Goal: Use online tool/utility: Utilize a website feature to perform a specific function

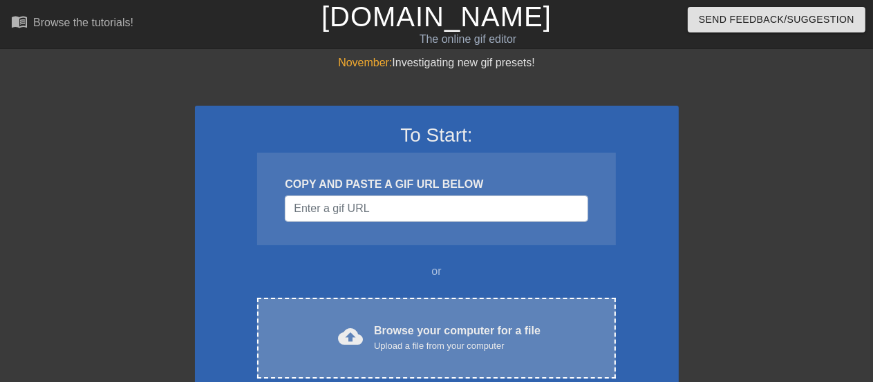
click at [398, 331] on div "Browse your computer for a file Upload a file from your computer" at bounding box center [457, 338] width 167 height 30
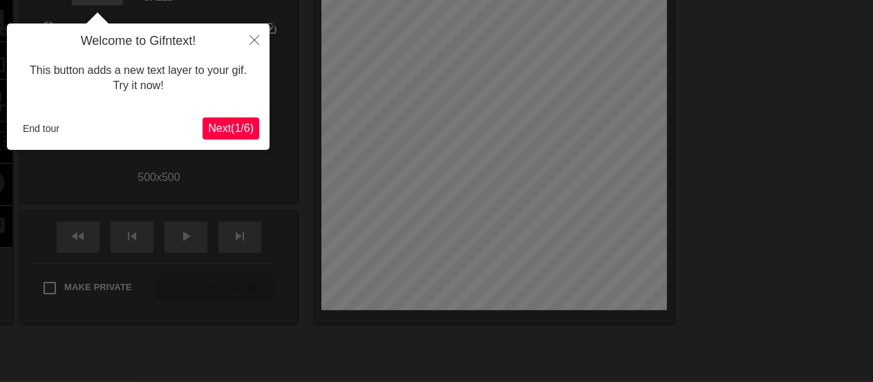
scroll to position [33, 0]
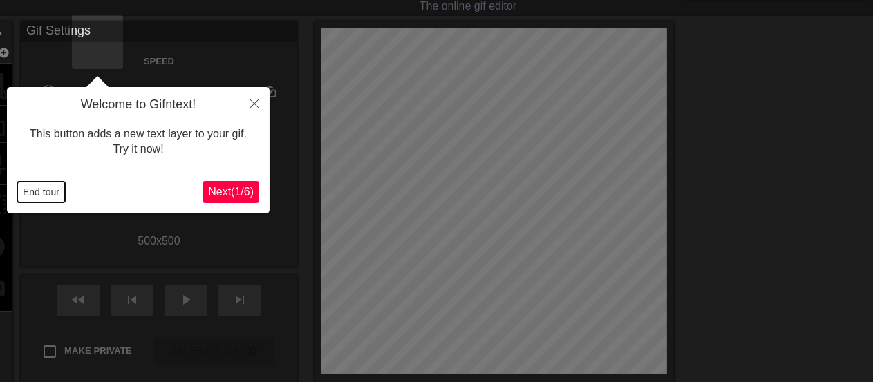
click at [50, 192] on button "End tour" at bounding box center [41, 192] width 48 height 21
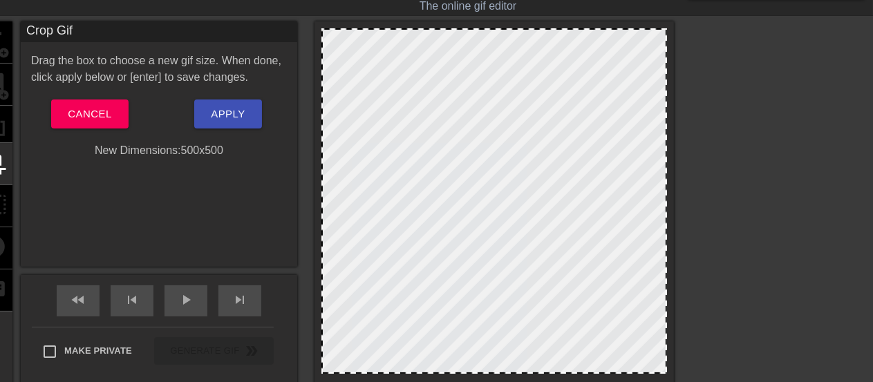
drag, startPoint x: 649, startPoint y: 368, endPoint x: 638, endPoint y: 358, distance: 14.7
click at [649, 357] on div at bounding box center [495, 201] width 346 height 346
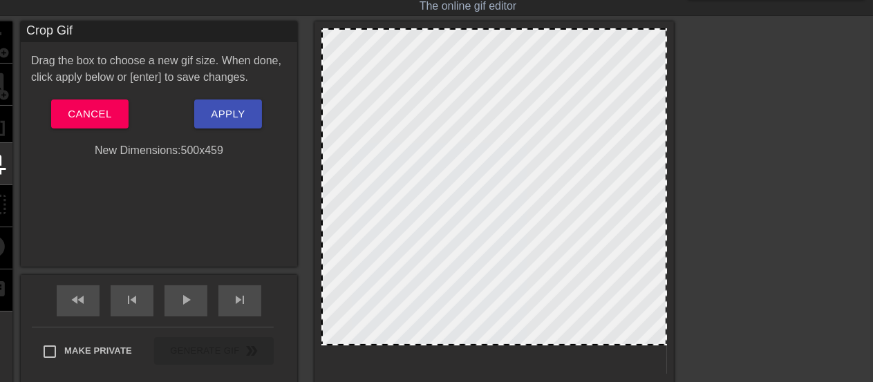
drag, startPoint x: 433, startPoint y: 370, endPoint x: 426, endPoint y: 342, distance: 29.2
click at [494, 30] on span at bounding box center [494, 30] width 0 height 0
click at [111, 115] on span "Cancel" at bounding box center [90, 114] width 44 height 18
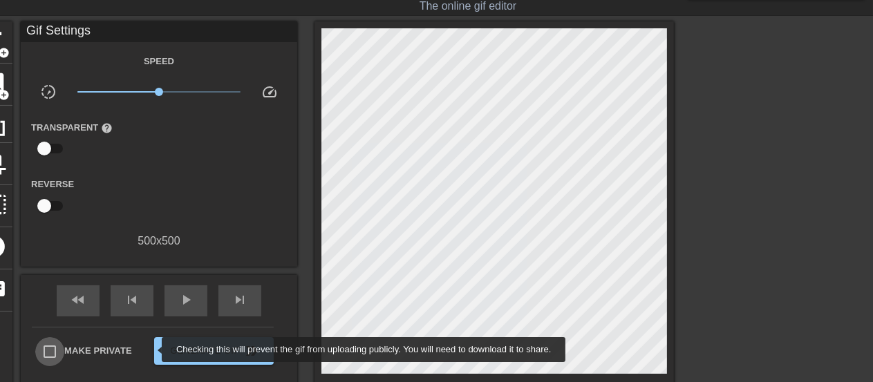
click at [64, 350] on input "Make Private" at bounding box center [49, 351] width 29 height 29
checkbox input "true"
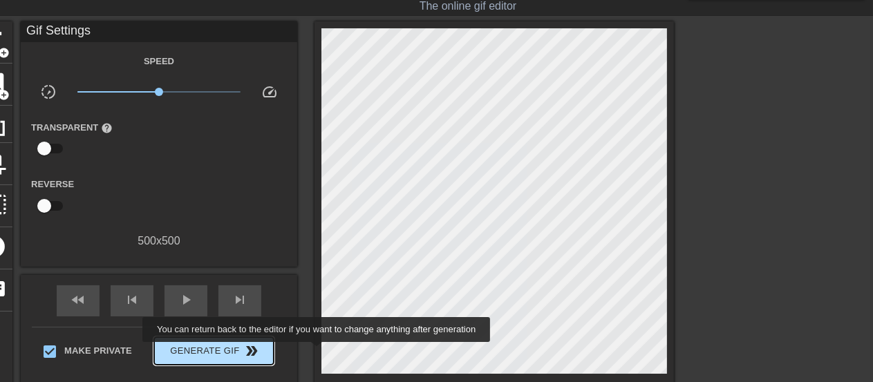
click at [268, 352] on span "Generate Gif double_arrow" at bounding box center [214, 351] width 109 height 17
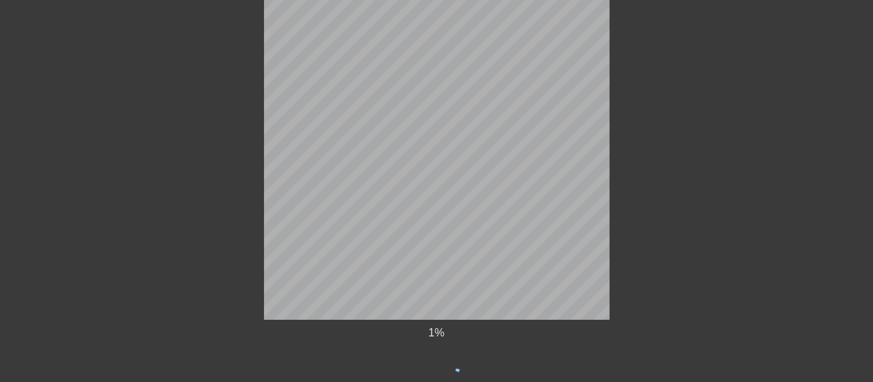
scroll to position [133, 0]
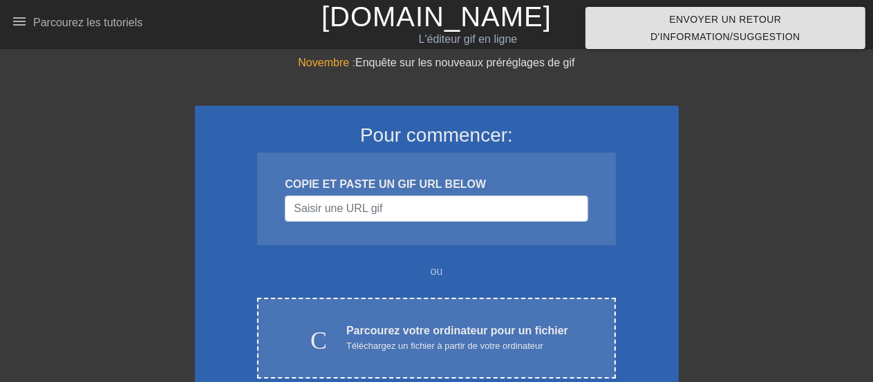
scroll to position [122, 0]
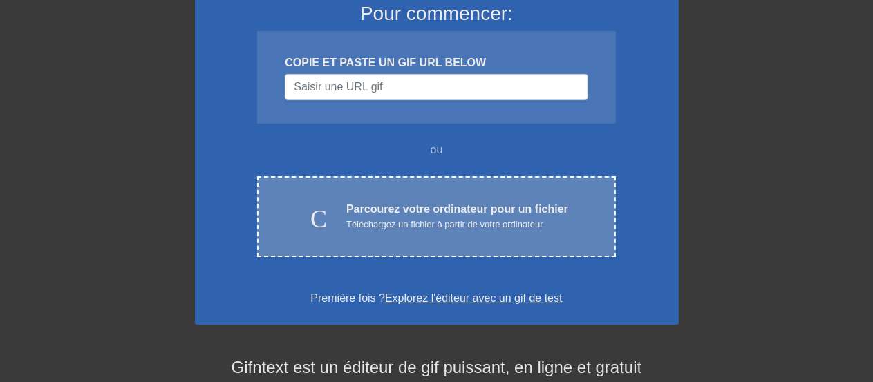
click at [429, 205] on div "Parcourez votre ordinateur pour un fichier Téléchargez un fichier à partir de v…" at bounding box center [457, 216] width 222 height 30
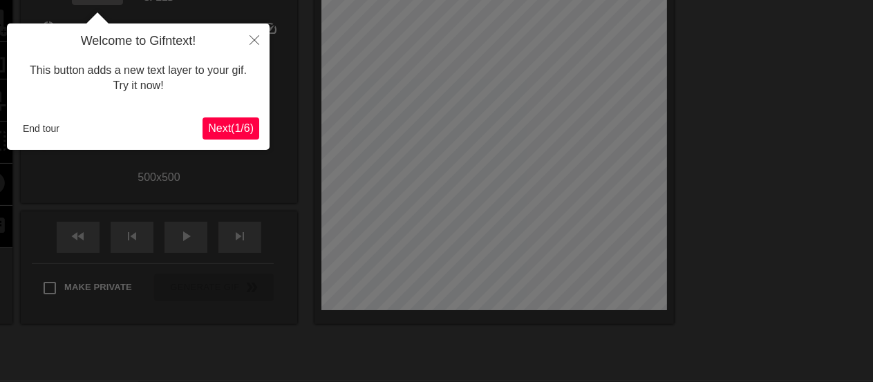
scroll to position [33, 0]
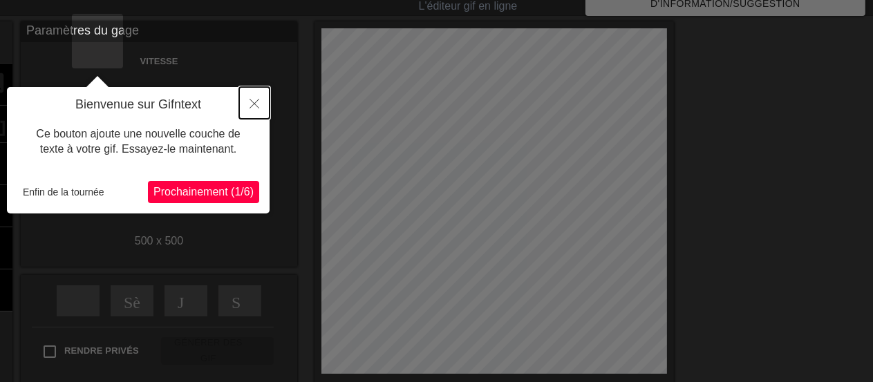
click at [252, 102] on icon "Fermer" at bounding box center [255, 104] width 10 height 10
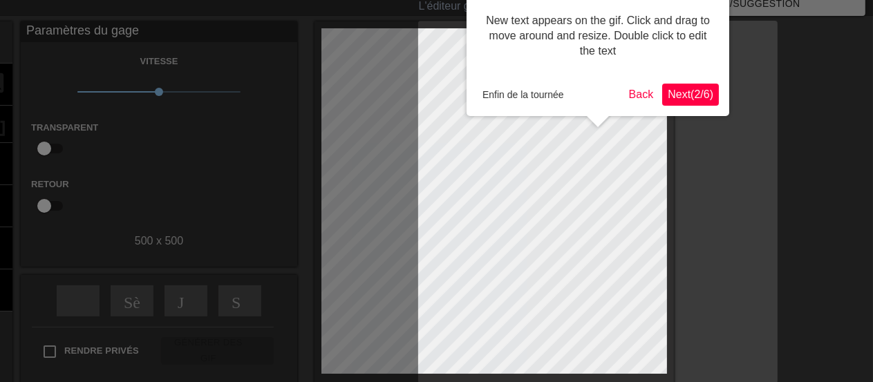
scroll to position [0, 0]
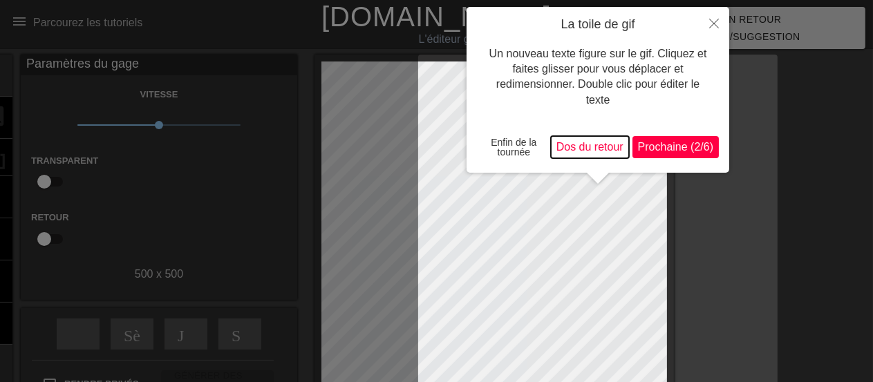
click at [575, 149] on button "Dos du retour" at bounding box center [590, 147] width 78 height 22
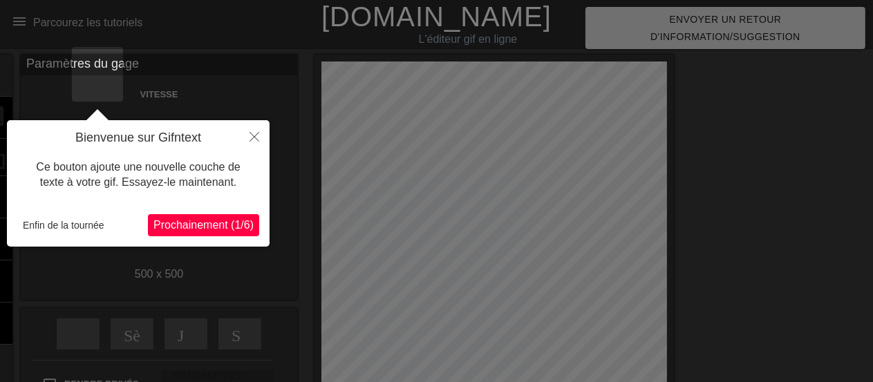
scroll to position [33, 0]
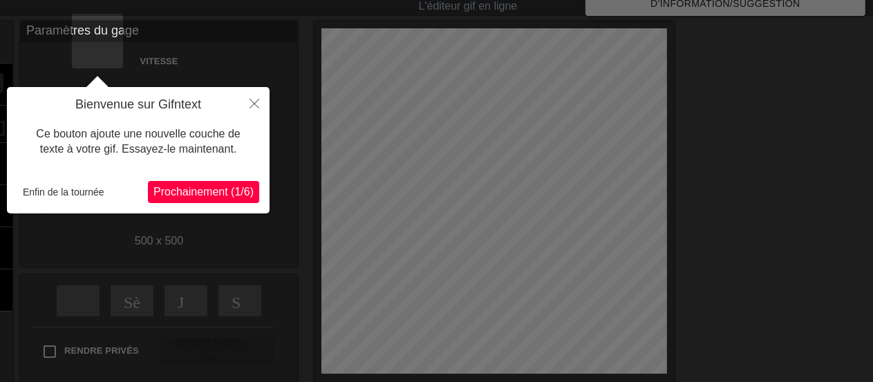
click at [201, 192] on span "Prochainement (1/6)" at bounding box center [204, 192] width 100 height 12
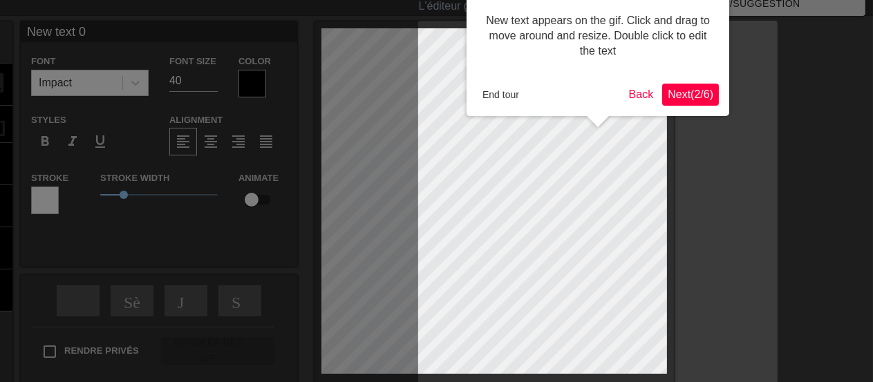
scroll to position [0, 0]
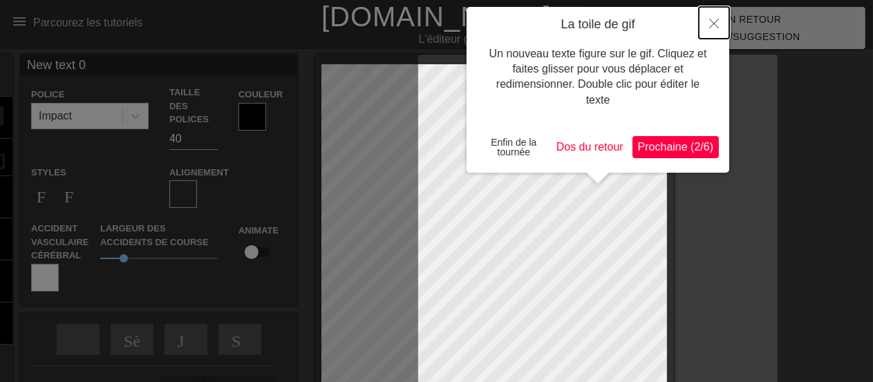
click at [716, 21] on icon "Fermer" at bounding box center [714, 24] width 10 height 10
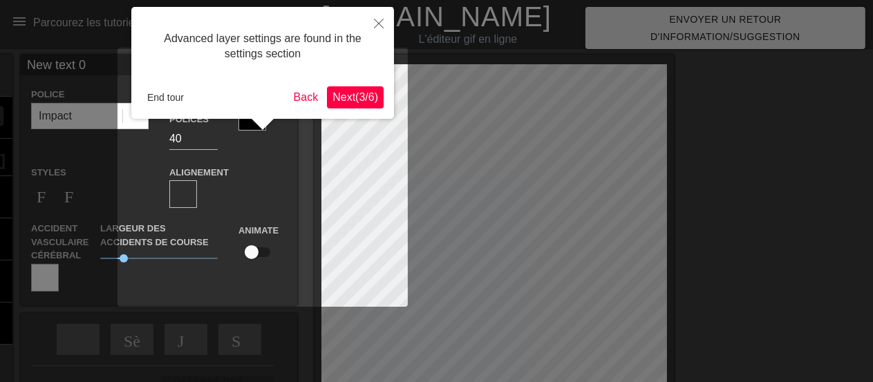
scroll to position [33, 0]
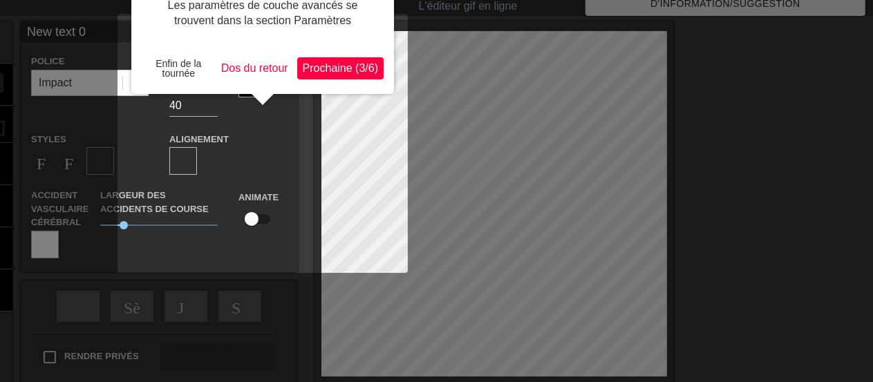
click at [109, 153] on span "format - énoncé" at bounding box center [100, 161] width 17 height 17
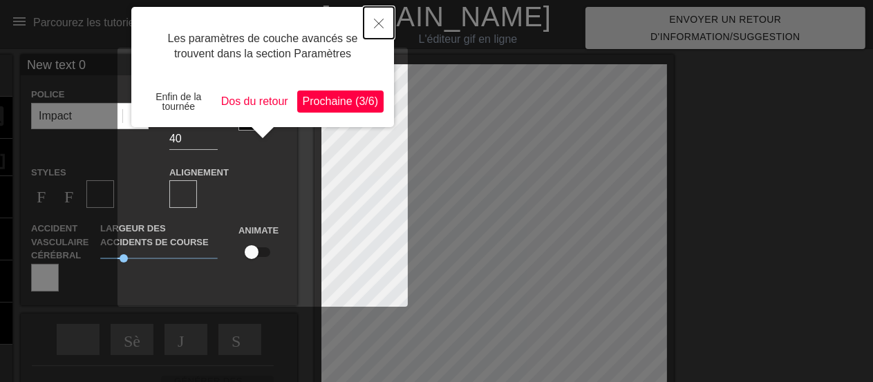
click at [380, 21] on icon "Fermer" at bounding box center [379, 24] width 10 height 10
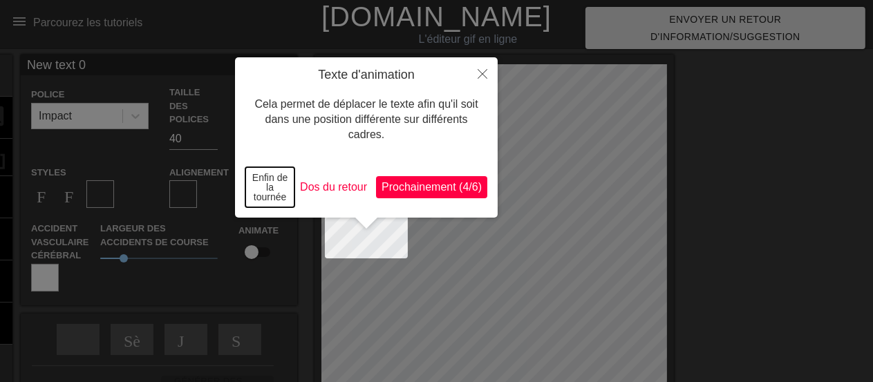
click at [267, 188] on button "Enfin de la tournée" at bounding box center [269, 187] width 49 height 40
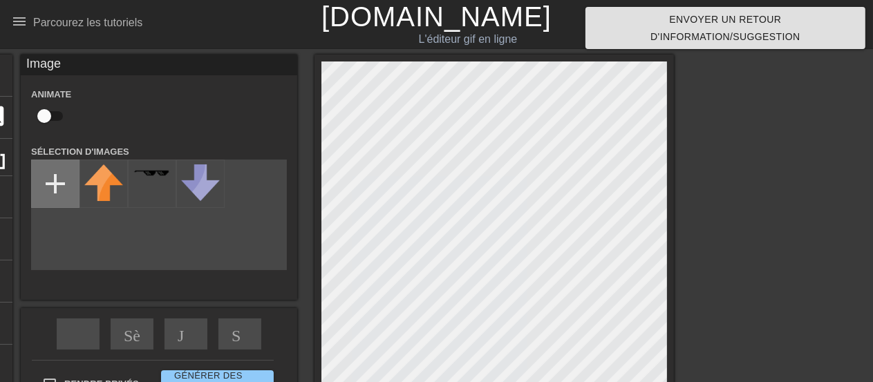
click at [79, 181] on input "file" at bounding box center [55, 183] width 47 height 47
type input "C:\fakepath\558870446_24564709959806292_8332377618115424753_n.png"
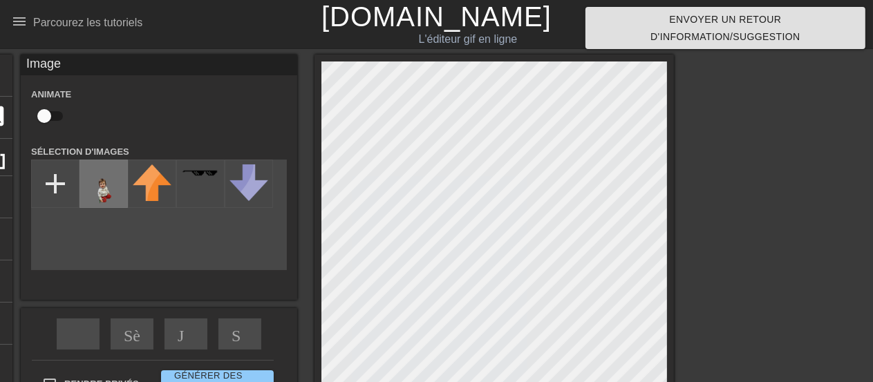
click at [123, 189] on img at bounding box center [103, 191] width 39 height 52
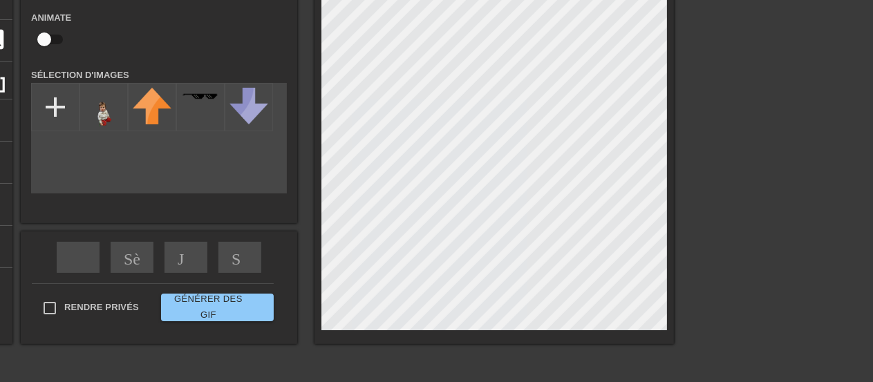
scroll to position [122, 0]
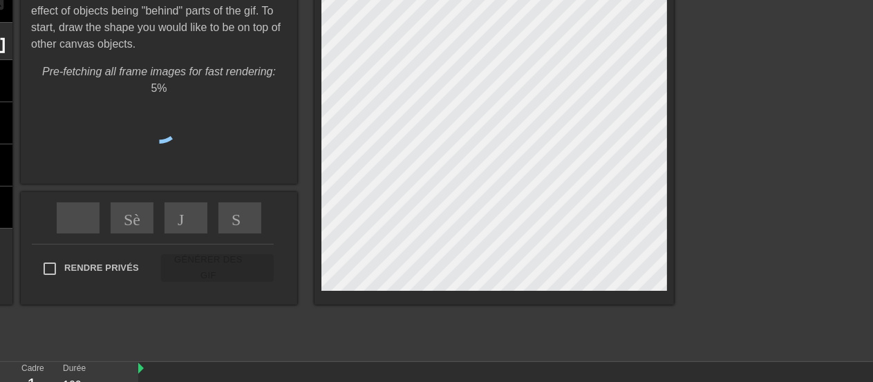
scroll to position [0, 0]
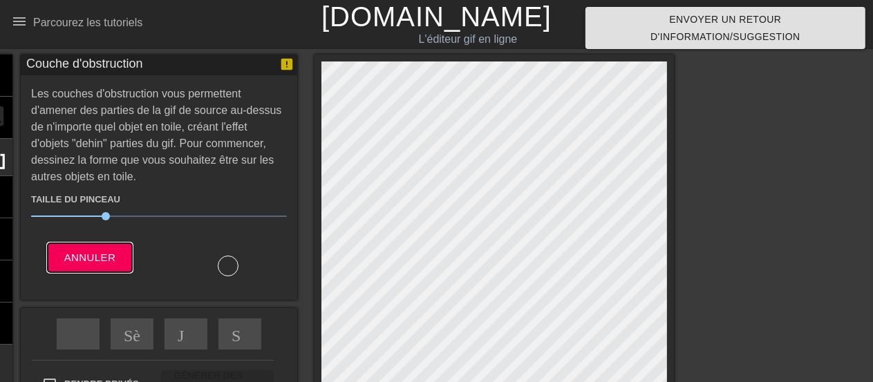
click at [116, 255] on span "Annuler" at bounding box center [90, 258] width 52 height 18
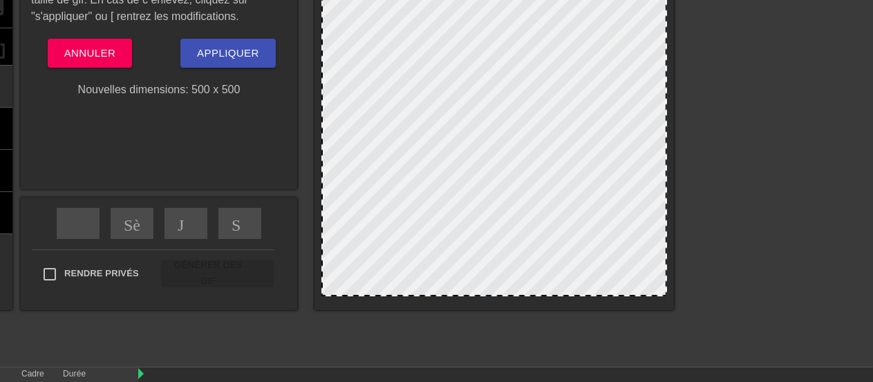
scroll to position [122, 0]
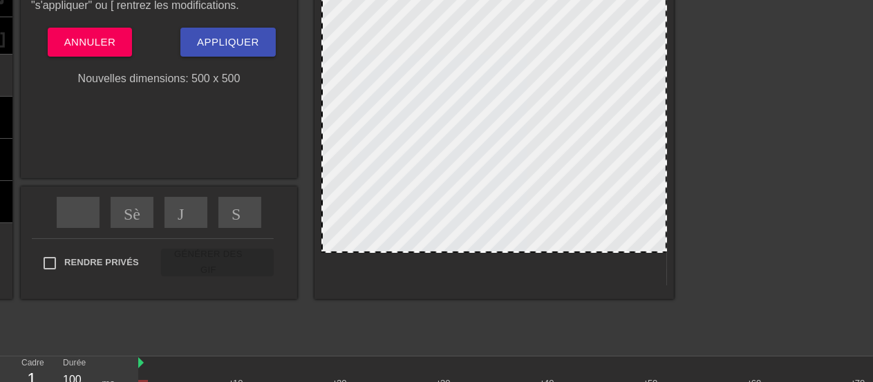
drag, startPoint x: 605, startPoint y: 283, endPoint x: 606, endPoint y: 250, distance: 32.5
click at [606, 250] on div at bounding box center [495, 96] width 346 height 313
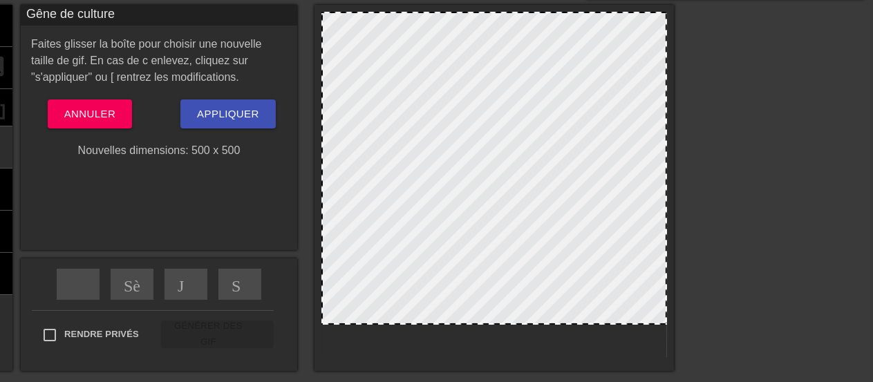
scroll to position [0, 0]
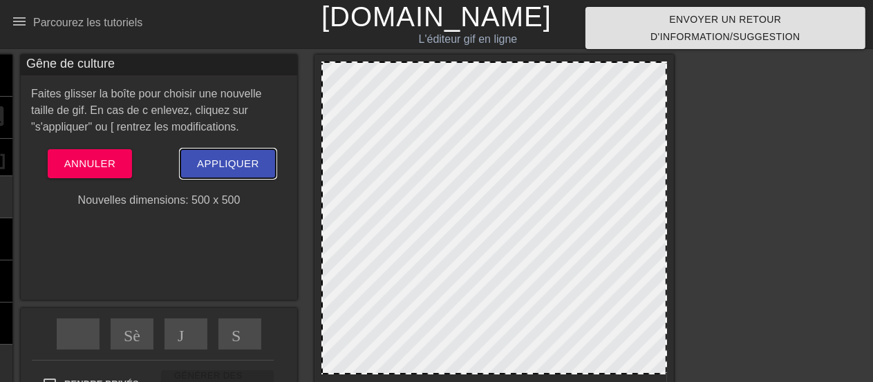
click at [259, 162] on span "Appliquer" at bounding box center [228, 164] width 62 height 18
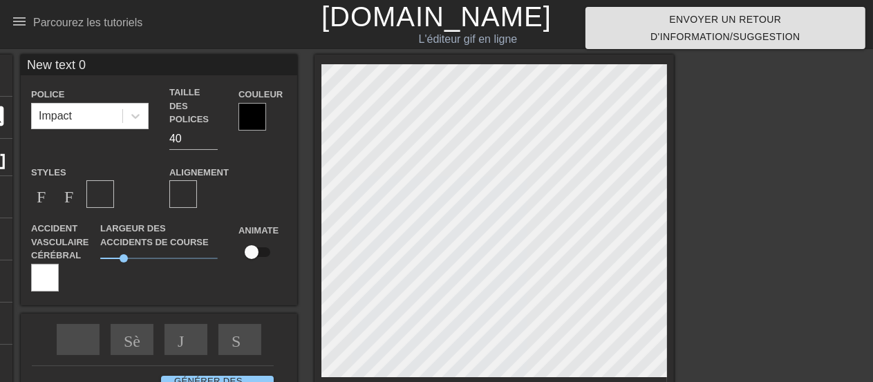
click at [271, 197] on div "Titre ajouter - cercle image ajouter - cercle culture Photo-size-select-large a…" at bounding box center [324, 241] width 699 height 372
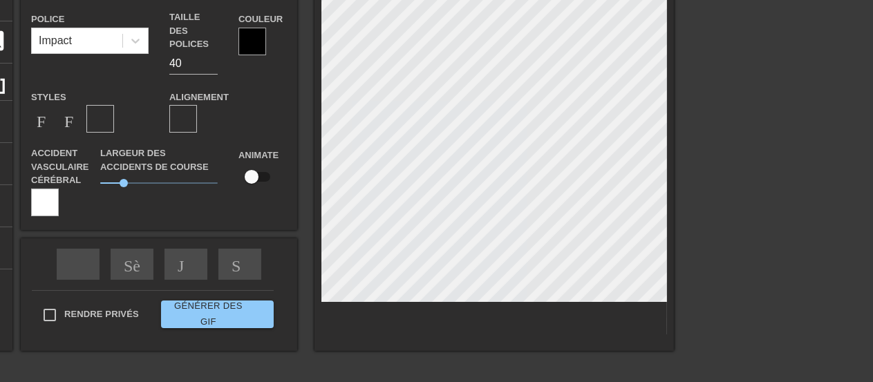
scroll to position [122, 0]
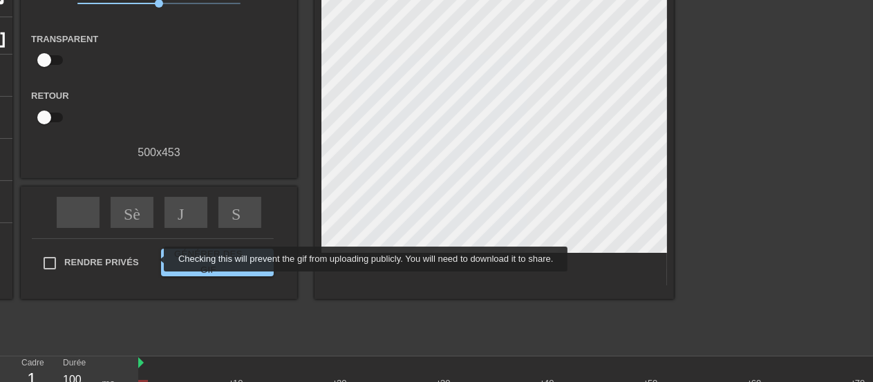
click at [64, 259] on input "Rendre privés" at bounding box center [49, 263] width 29 height 29
checkbox input "true"
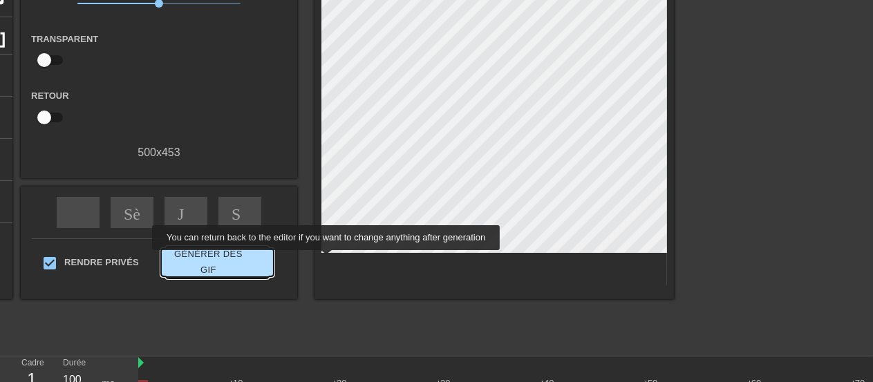
click at [268, 260] on span "Générer des gif double-flèche" at bounding box center [218, 263] width 102 height 32
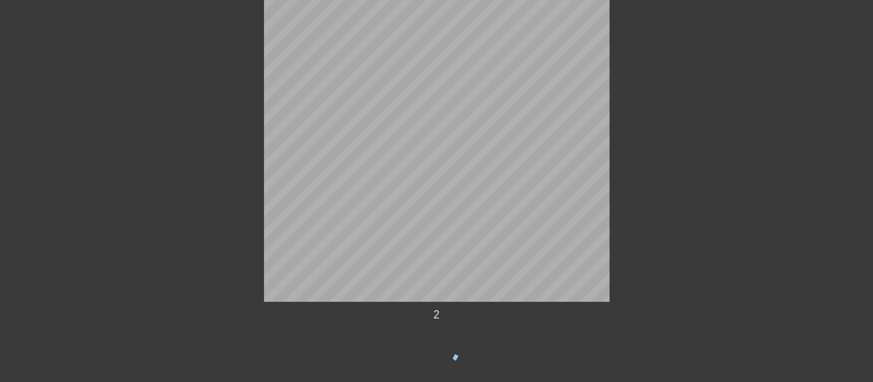
scroll to position [100, 0]
